Goal: Task Accomplishment & Management: Manage account settings

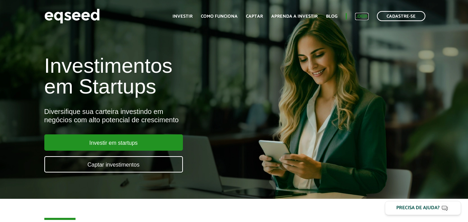
click at [367, 17] on link "Login" at bounding box center [361, 16] width 13 height 4
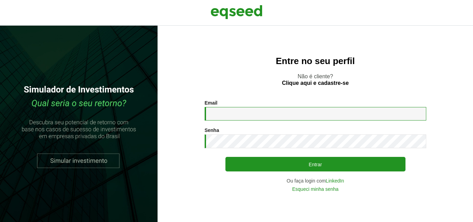
click at [217, 115] on input "Email *" at bounding box center [316, 113] width 222 height 13
type input "**********"
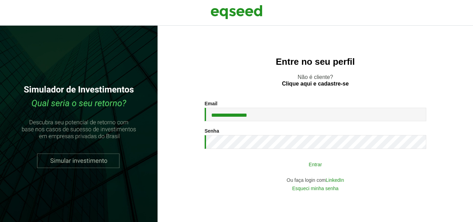
click at [291, 163] on button "Entrar" at bounding box center [315, 163] width 180 height 13
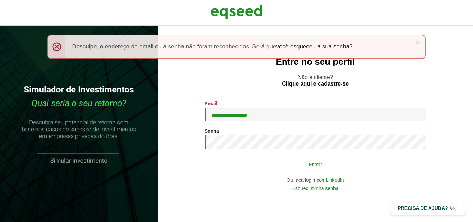
click at [289, 164] on button "Entrar" at bounding box center [315, 163] width 180 height 13
click at [287, 163] on button "Entrar" at bounding box center [315, 163] width 180 height 13
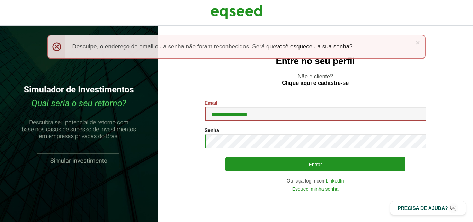
click at [290, 156] on div "**********" at bounding box center [316, 145] width 222 height 91
click at [283, 179] on div "Ou faça login com LinkedIn" at bounding box center [316, 180] width 222 height 5
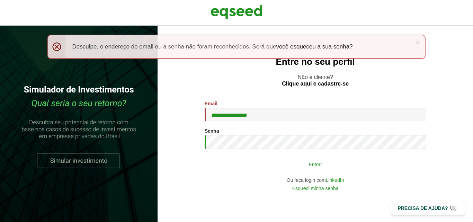
click at [309, 168] on button "Entrar" at bounding box center [315, 163] width 180 height 13
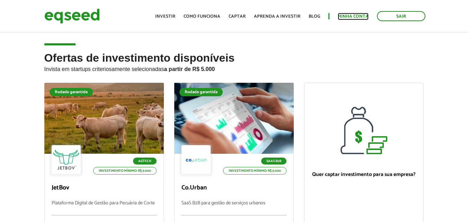
click at [353, 14] on link "Minha conta" at bounding box center [352, 16] width 31 height 4
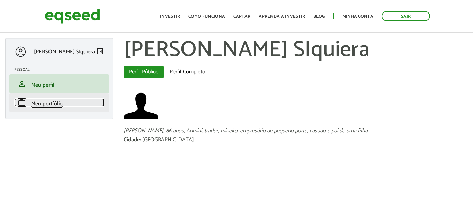
click at [43, 107] on span "Meu portfólio" at bounding box center [46, 103] width 31 height 9
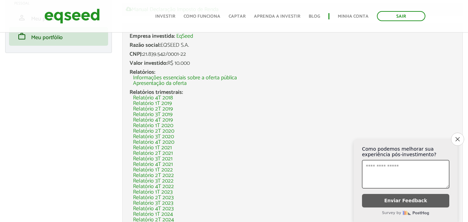
scroll to position [69, 0]
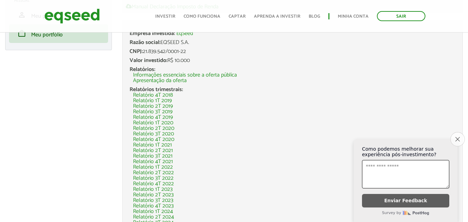
click at [461, 133] on button "Close survey" at bounding box center [457, 139] width 15 height 15
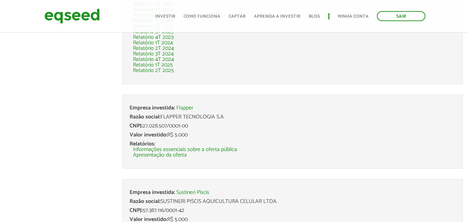
scroll to position [313, 0]
